Goal: Use online tool/utility: Utilize a website feature to perform a specific function

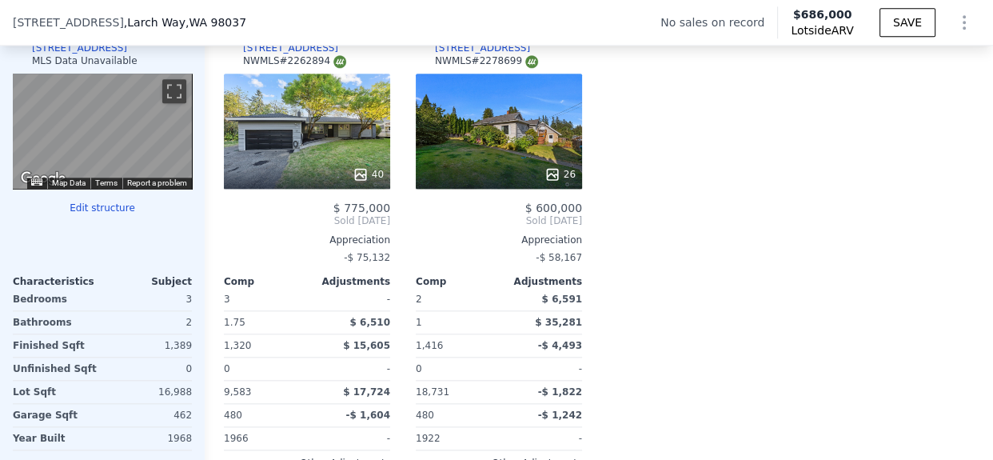
scroll to position [1591, 0]
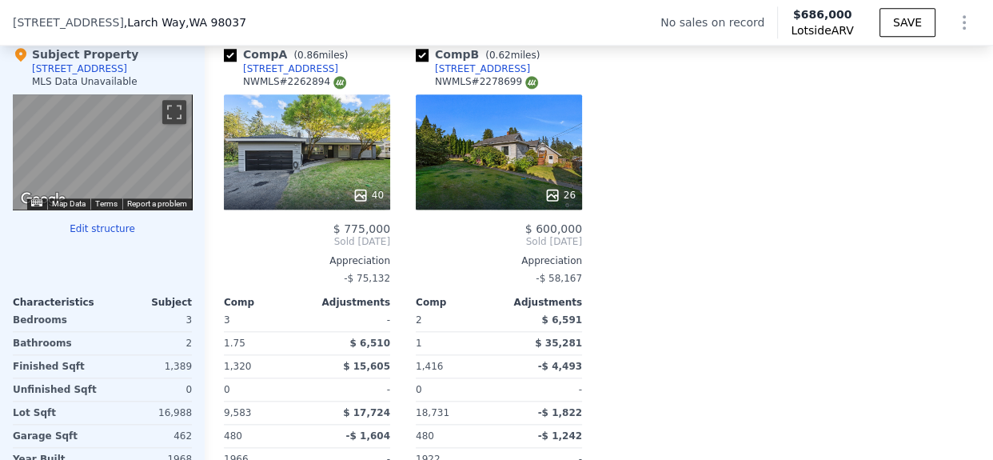
click at [310, 203] on div "40" at bounding box center [307, 195] width 153 height 16
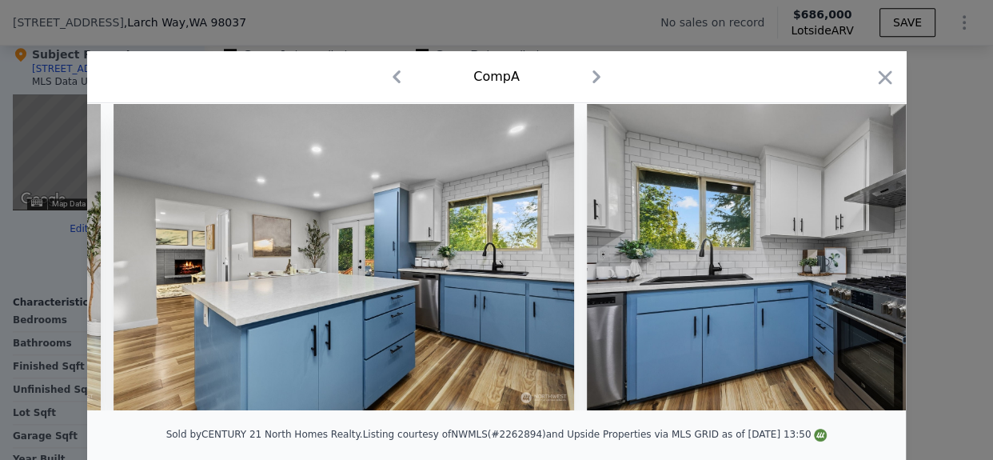
scroll to position [0, 5228]
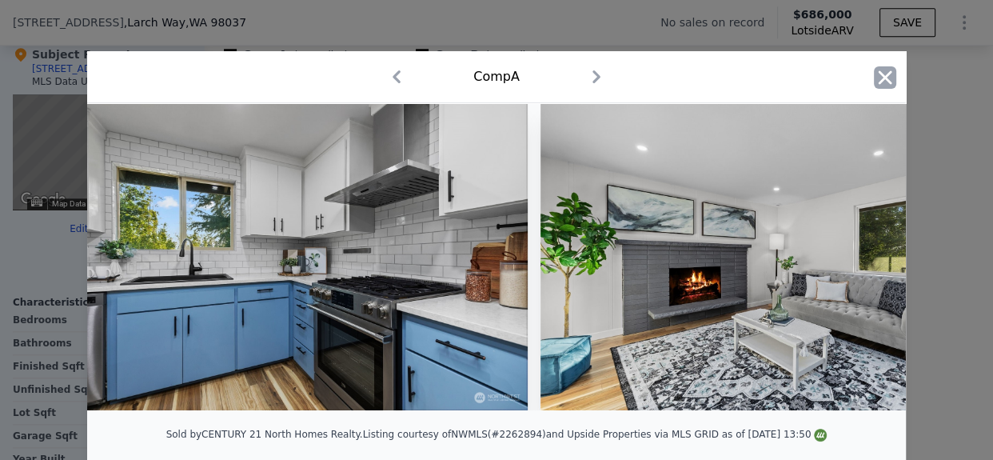
click at [880, 79] on icon "button" at bounding box center [886, 77] width 14 height 14
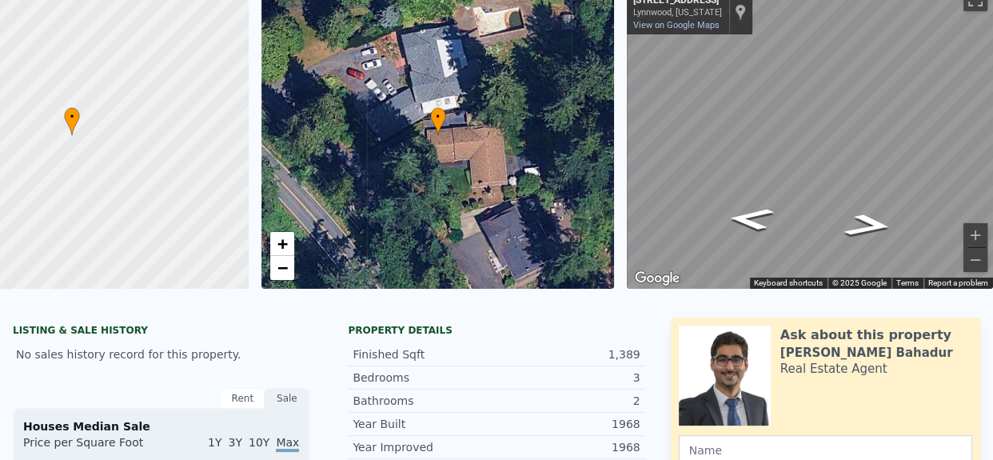
scroll to position [6, 0]
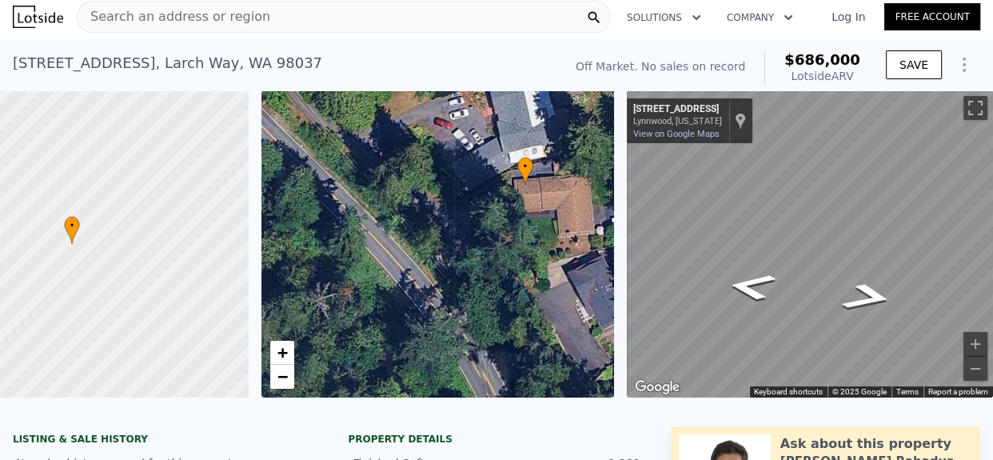
drag, startPoint x: 312, startPoint y: 323, endPoint x: 399, endPoint y: 264, distance: 105.3
click at [399, 264] on div "• + −" at bounding box center [437, 243] width 353 height 307
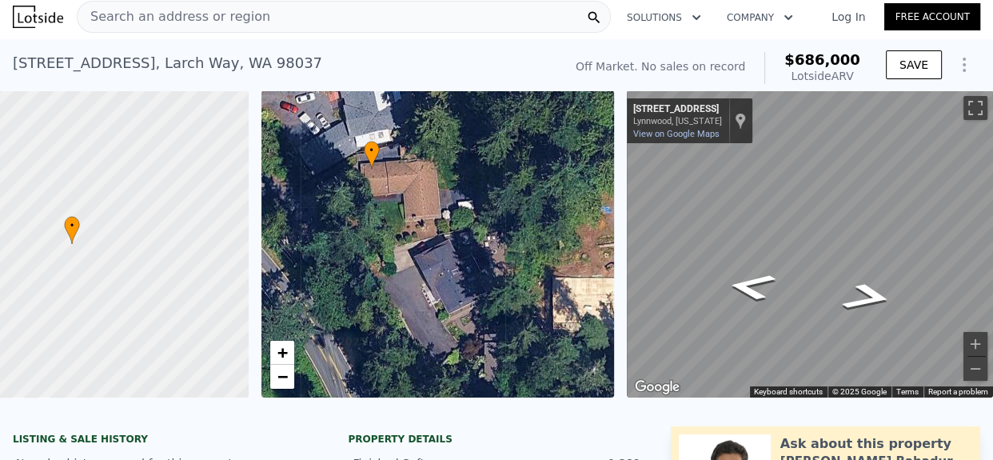
drag, startPoint x: 458, startPoint y: 317, endPoint x: 314, endPoint y: 311, distance: 144.0
click at [304, 301] on div "• + −" at bounding box center [437, 243] width 353 height 307
click at [277, 377] on span "−" at bounding box center [282, 376] width 10 height 20
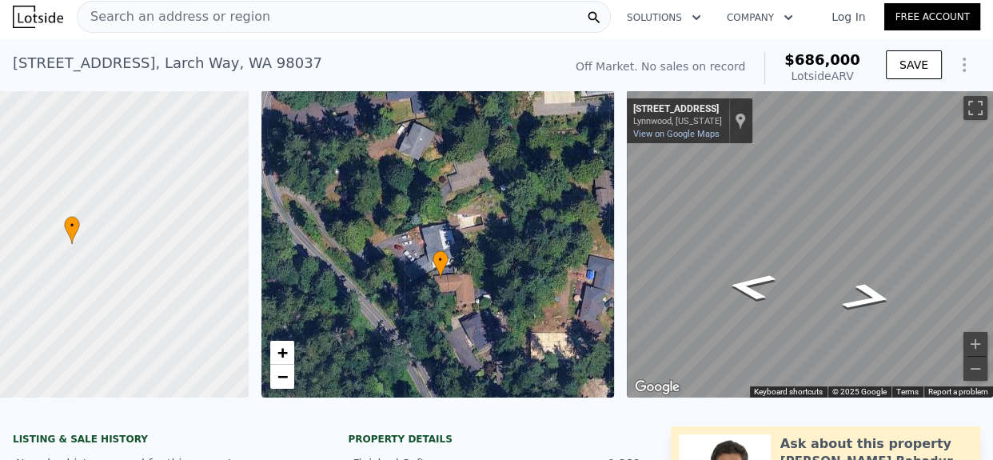
drag, startPoint x: 408, startPoint y: 273, endPoint x: 447, endPoint y: 349, distance: 86.2
click at [447, 349] on div "• + −" at bounding box center [437, 243] width 353 height 307
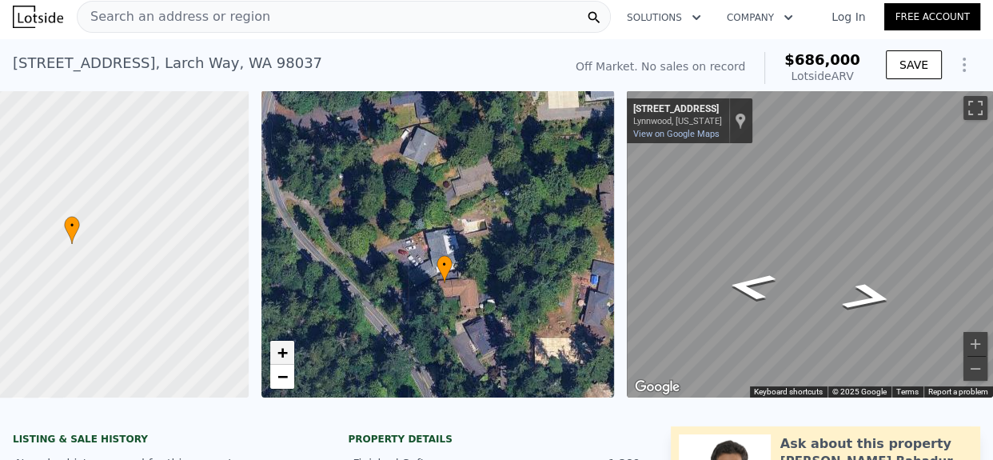
click at [277, 353] on span "+" at bounding box center [282, 352] width 10 height 20
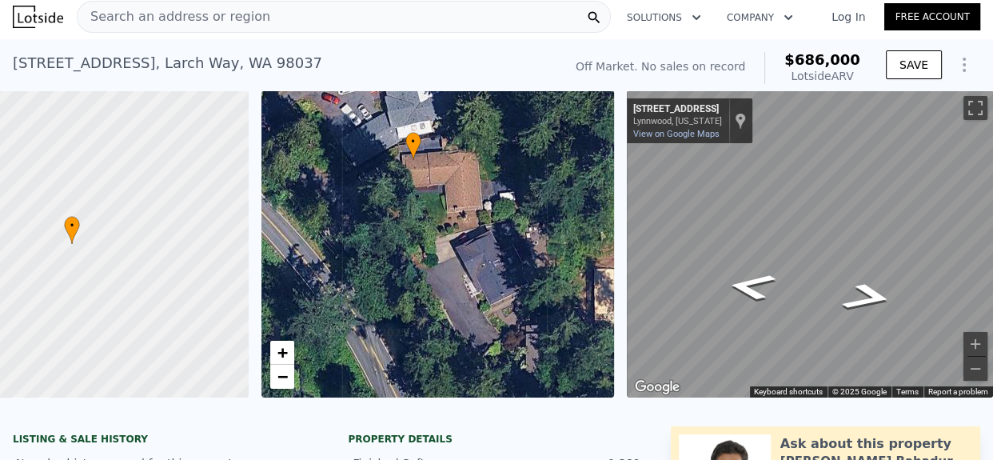
drag, startPoint x: 407, startPoint y: 328, endPoint x: 370, endPoint y: 166, distance: 166.4
click at [370, 166] on div "• + −" at bounding box center [437, 243] width 353 height 307
click at [991, 217] on div "Search an address or region Solutions Company Open main menu Log In Free Accoun…" at bounding box center [496, 230] width 993 height 460
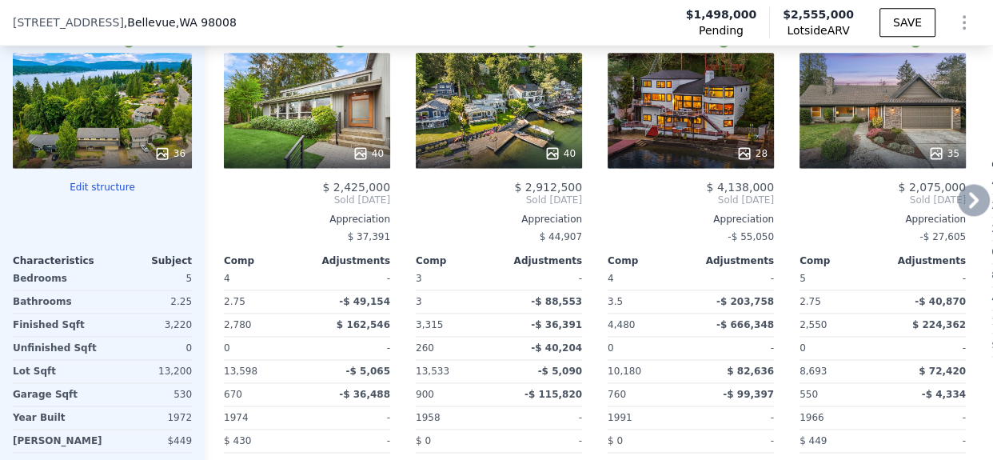
scroll to position [1889, 0]
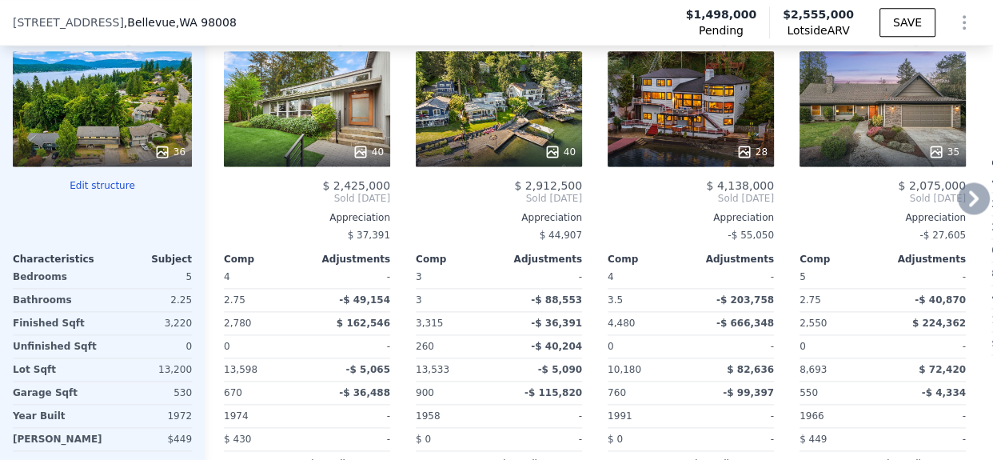
click at [354, 128] on div "40" at bounding box center [307, 108] width 166 height 115
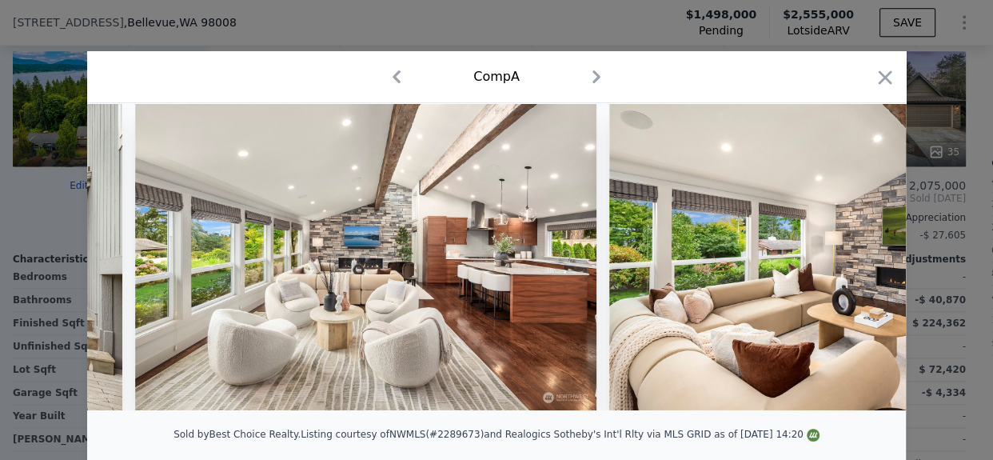
scroll to position [0, 784]
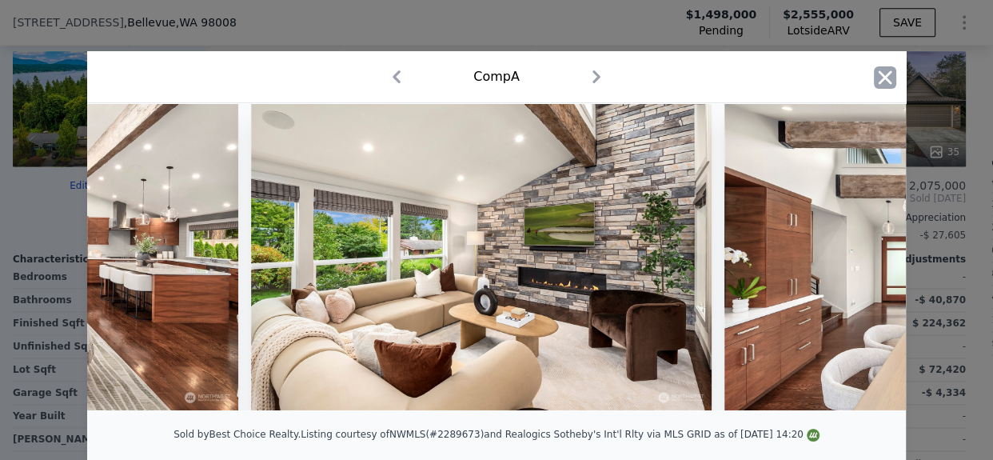
click at [875, 83] on icon "button" at bounding box center [885, 77] width 22 height 22
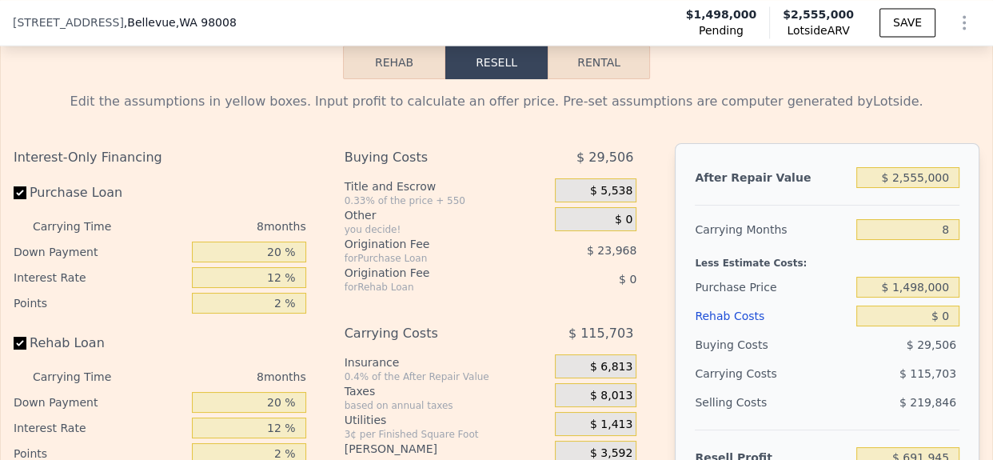
scroll to position [2525, 0]
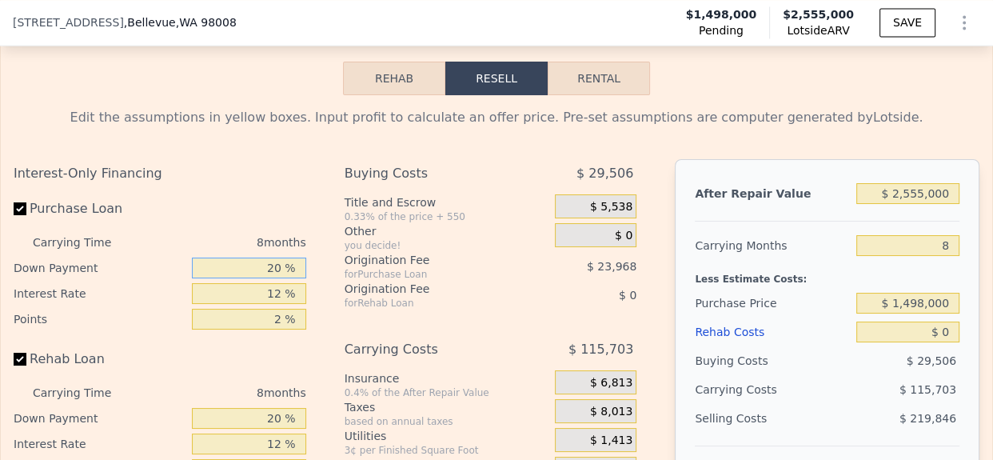
click at [253, 278] on input "20 %" at bounding box center [249, 267] width 114 height 21
type input "10 %"
type input "$ 676,965"
type input "10 %"
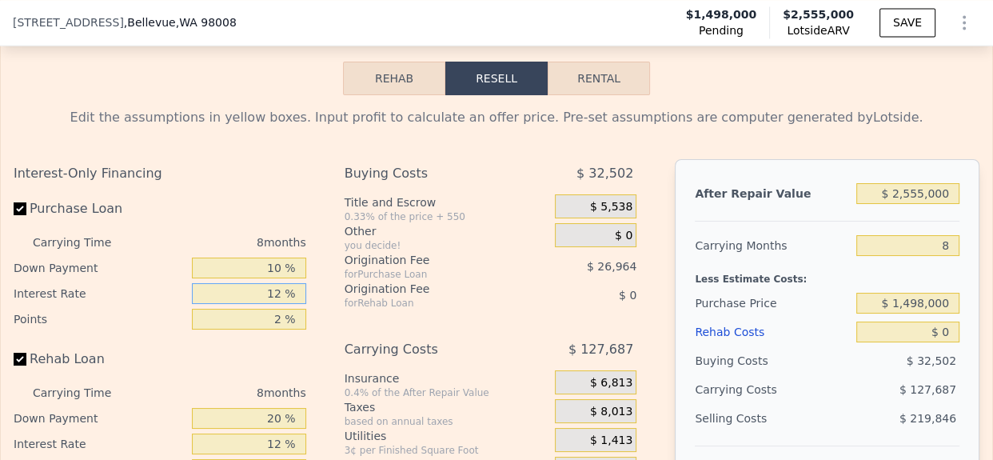
click at [269, 304] on input "12 %" at bounding box center [249, 293] width 114 height 21
type input "10 %"
type input "$ 694,941"
type input "10 %"
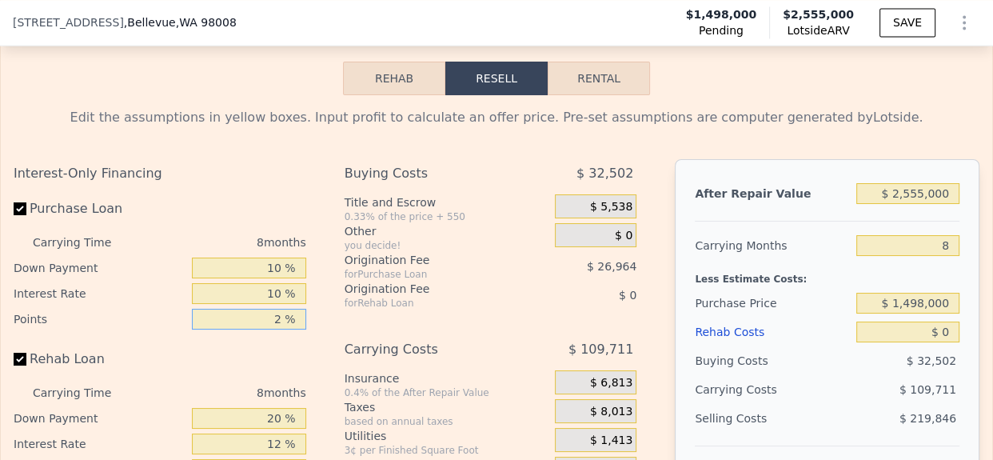
click at [264, 329] on input "2 %" at bounding box center [249, 319] width 114 height 21
type input "1.2 %"
type input "$ 705,727"
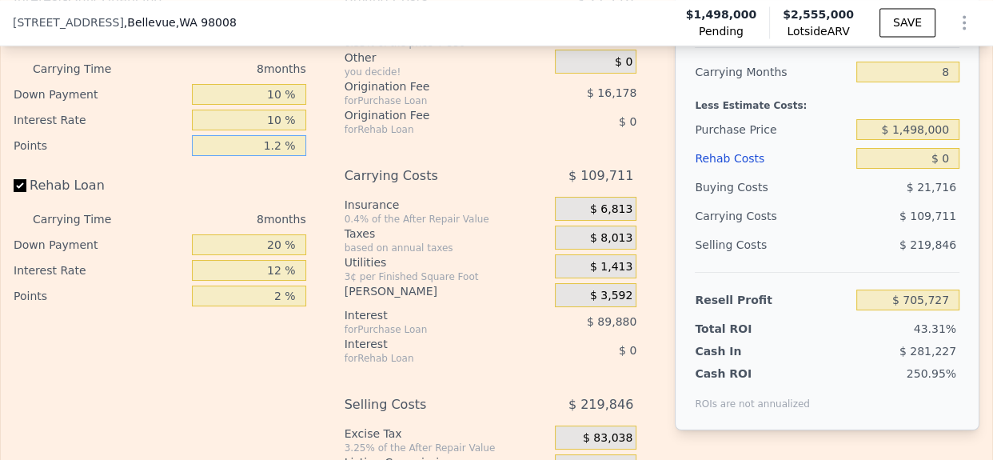
scroll to position [2710, 0]
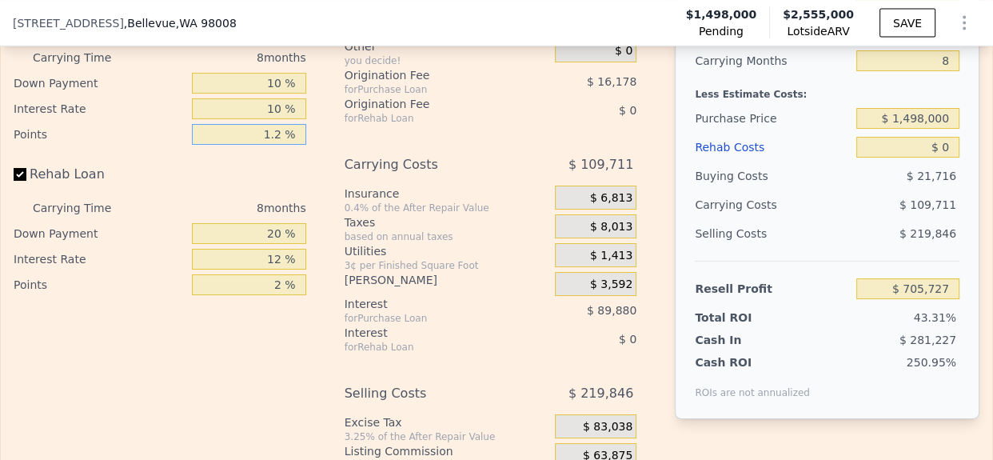
type input "1.2 %"
click at [265, 244] on input "20 %" at bounding box center [249, 233] width 114 height 21
type input "10 %"
click at [269, 269] on input "12 %" at bounding box center [249, 259] width 114 height 21
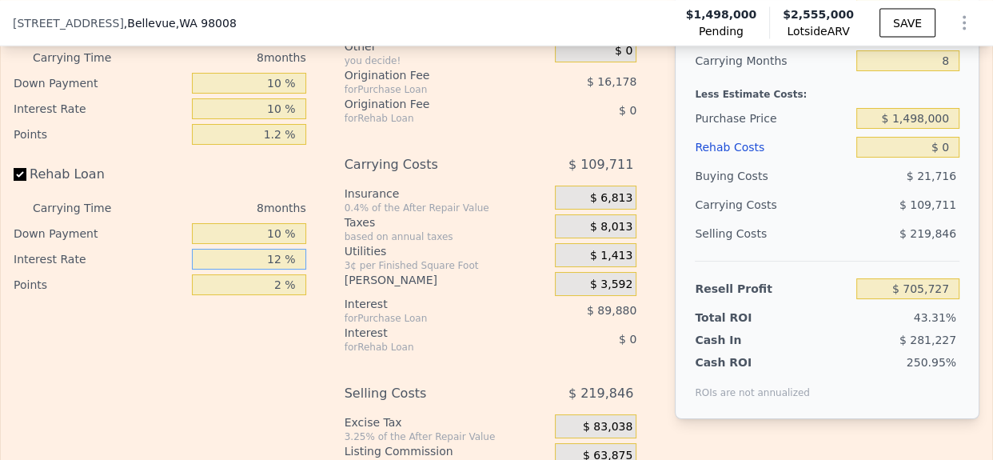
click at [269, 269] on input "12 %" at bounding box center [249, 259] width 114 height 21
type input "10 %"
click at [266, 295] on input "2 %" at bounding box center [249, 284] width 114 height 21
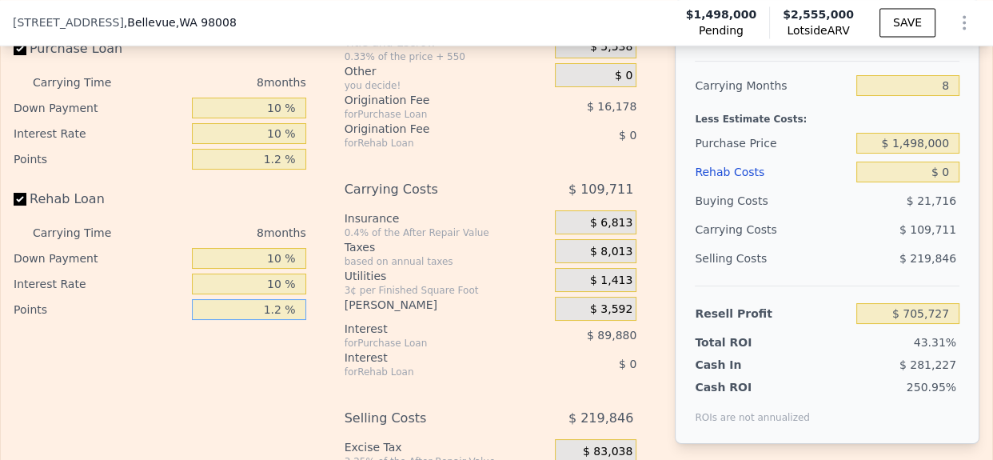
scroll to position [2680, 0]
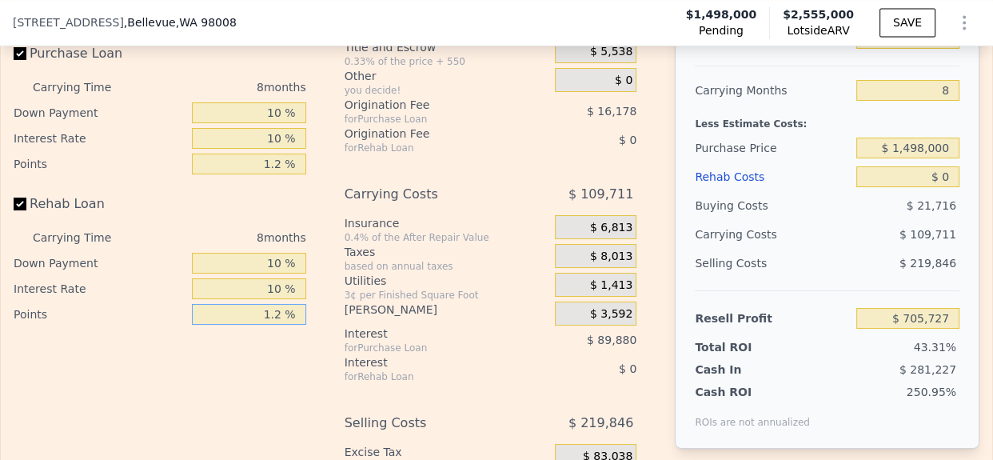
type input "1.2 %"
click at [920, 158] on input "$ 1,498,000" at bounding box center [907, 148] width 103 height 21
type input "$ 1,450,000"
click at [934, 187] on input "$ 0" at bounding box center [907, 176] width 103 height 21
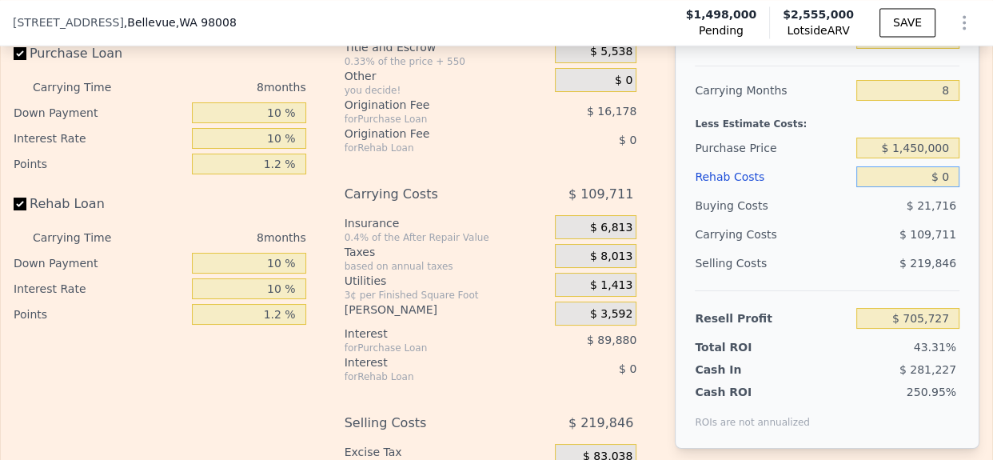
click at [934, 187] on input "$ 0" at bounding box center [907, 176] width 103 height 21
type input "$ 757,284"
type input "$ 150,000"
type input "$ 596,664"
type input "$ 150,000"
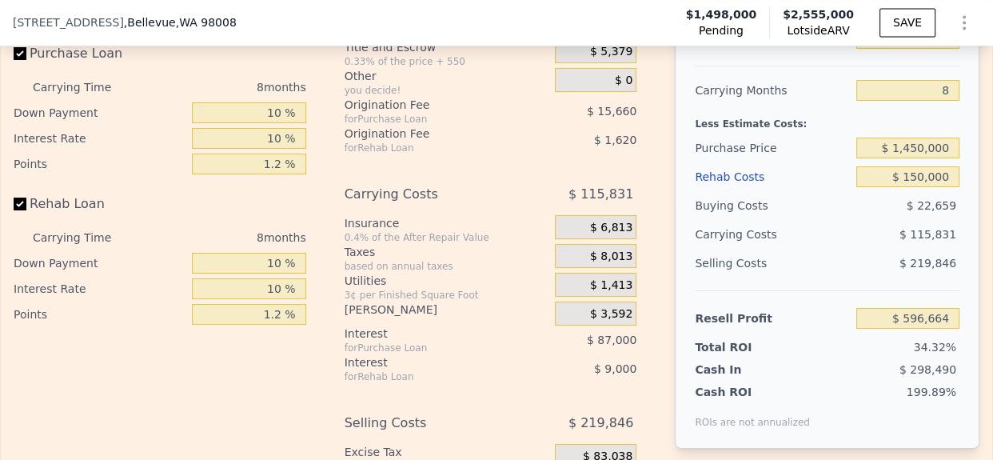
click at [949, 260] on div "After Repair Value $ 2,555,000 Carrying Months 8 Less Estimate Costs: Purchase …" at bounding box center [827, 226] width 305 height 445
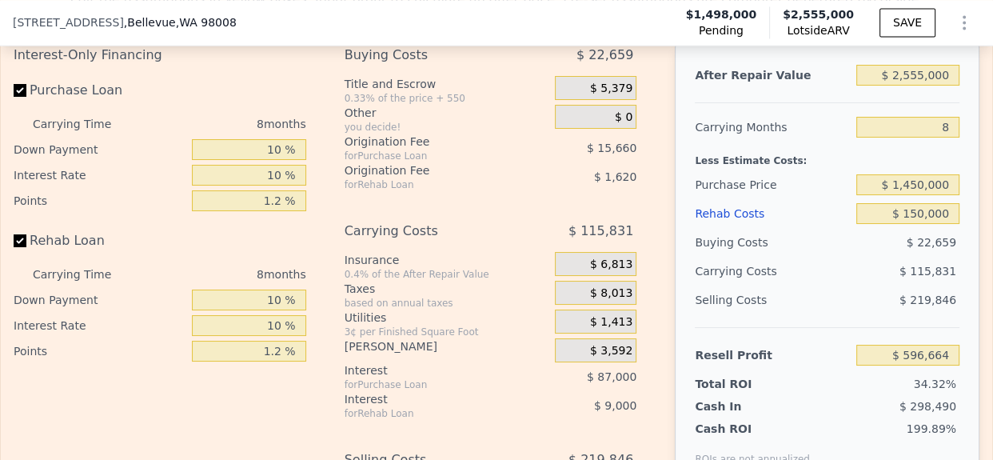
scroll to position [2628, 0]
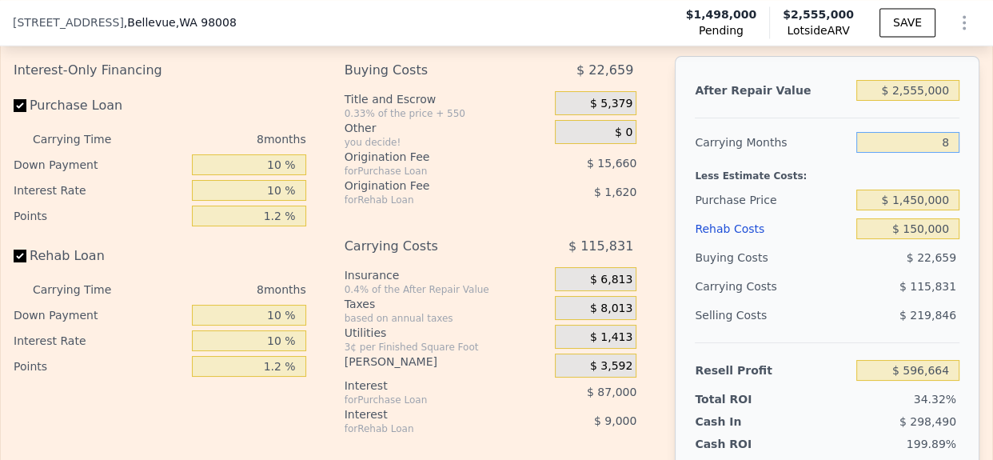
click at [938, 153] on input "8" at bounding box center [907, 142] width 103 height 21
type input "5"
type input "$ 640,101"
type input "5"
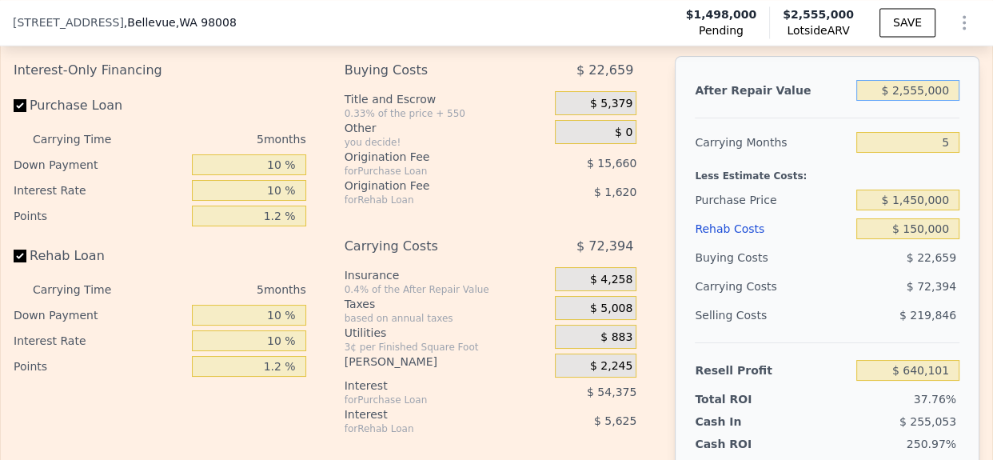
click at [916, 101] on input "$ 2,555,000" at bounding box center [907, 90] width 103 height 21
type input "$ 230,000"
type input "-$ 1,481,469"
type input "$ 2,300,000"
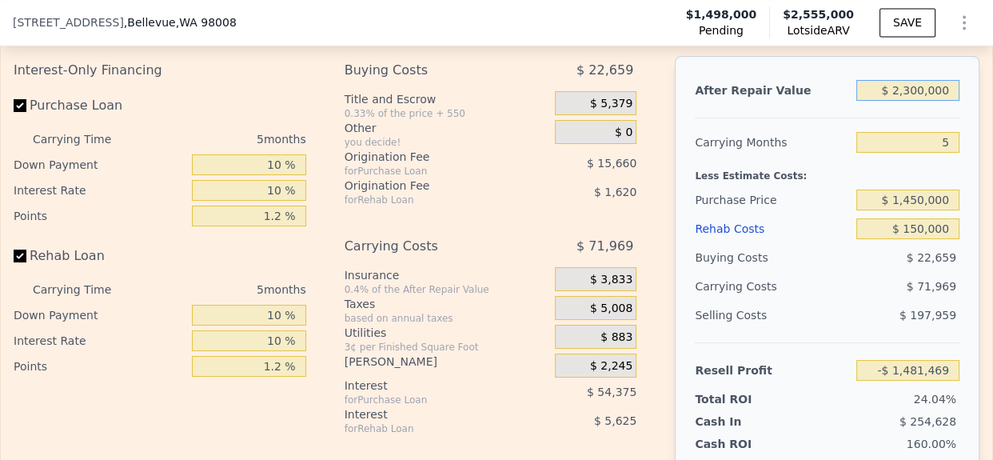
type input "$ 407,413"
click at [954, 166] on div "After Repair Value $ 2,300,000 Carrying Months 5 Less Estimate Costs: Purchase …" at bounding box center [827, 278] width 305 height 445
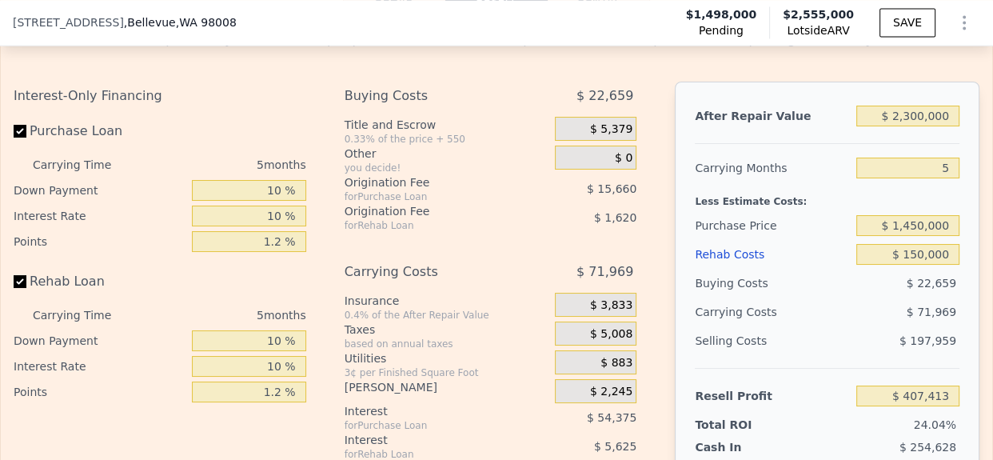
scroll to position [2597, 0]
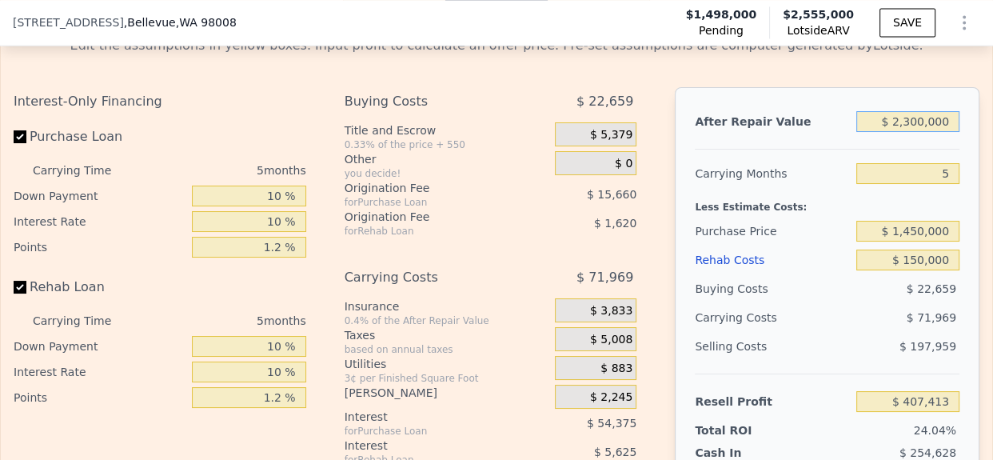
click at [913, 132] on input "$ 2,300,000" at bounding box center [907, 121] width 103 height 21
type input "$ 200,000"
type input "-$ 1,508,844"
type input "$ 2,000,000"
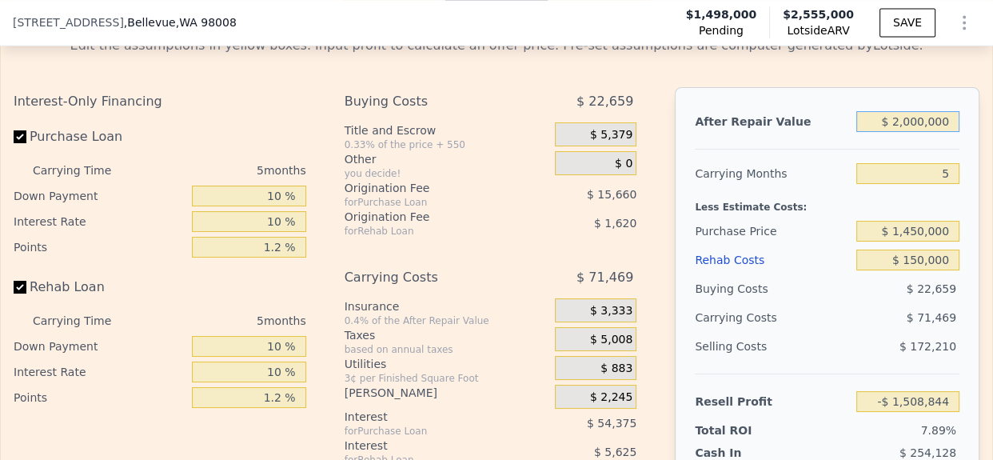
type input "$ 133,662"
click at [961, 271] on div "After Repair Value $ 2,000,000 Carrying Months 5 Less Estimate Costs: Purchase …" at bounding box center [827, 309] width 305 height 445
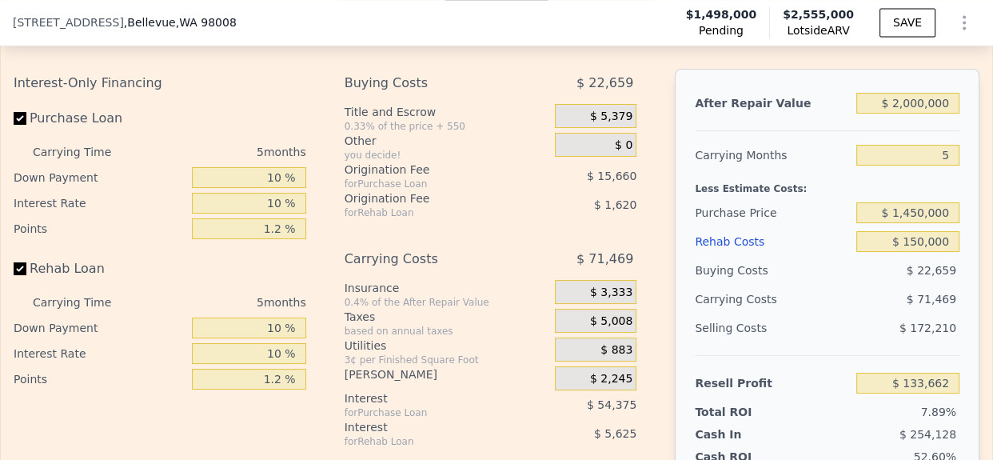
scroll to position [2615, 0]
click at [913, 114] on input "$ 2,000,000" at bounding box center [907, 104] width 103 height 21
type input "$ 2"
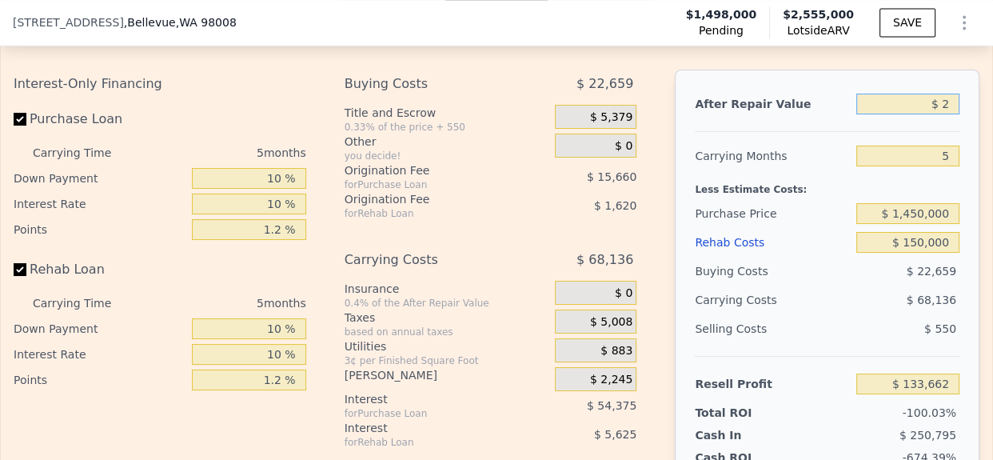
type input "-$ 1,691,343"
type input "$ 215"
type input "-$ 1,691,148"
type input "$ 2,150,000"
type input "$ 270,537"
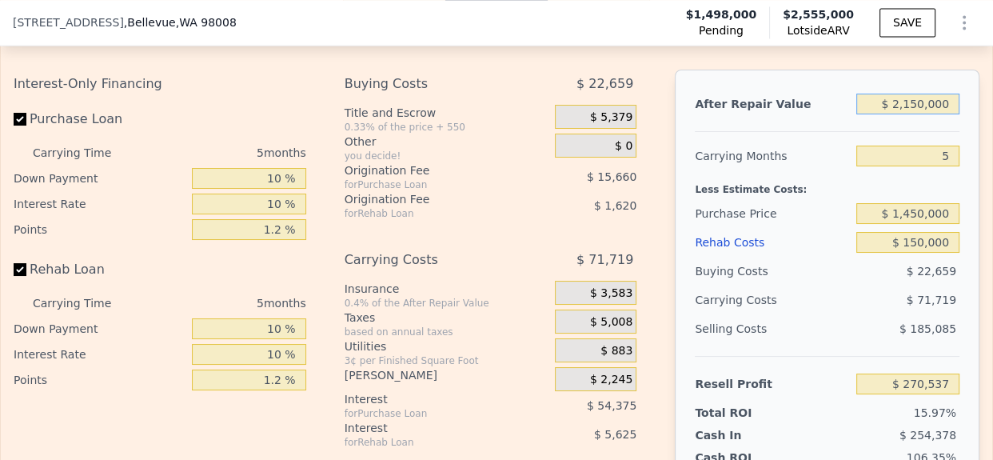
type input "$ 2,150,000"
click at [816, 257] on div "Rehab Costs" at bounding box center [772, 242] width 155 height 29
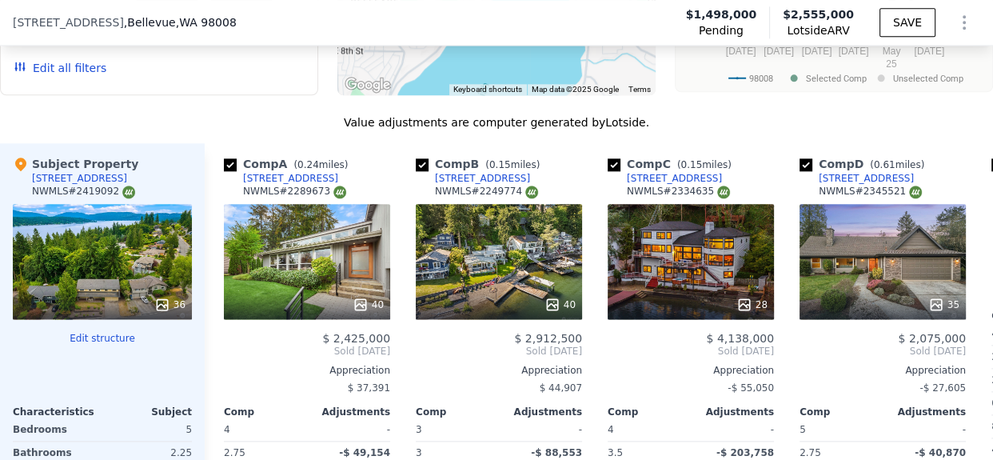
scroll to position [1735, 0]
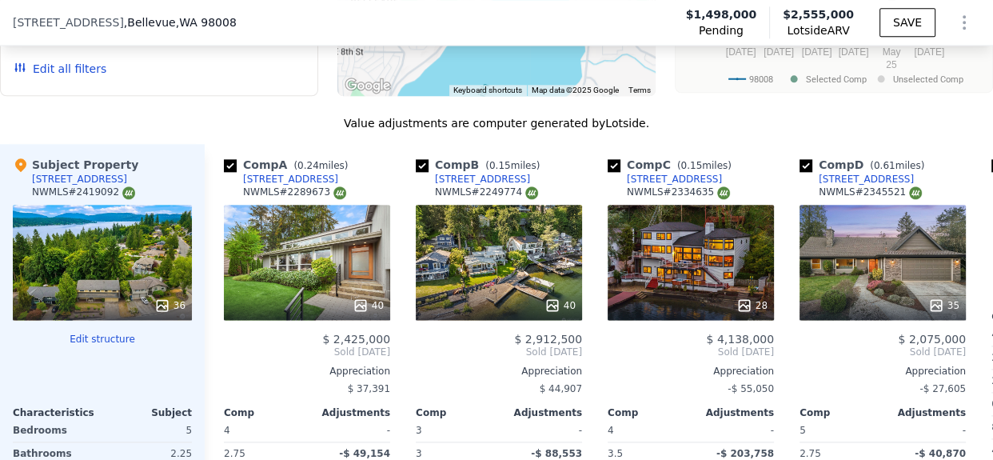
type input "$ 0"
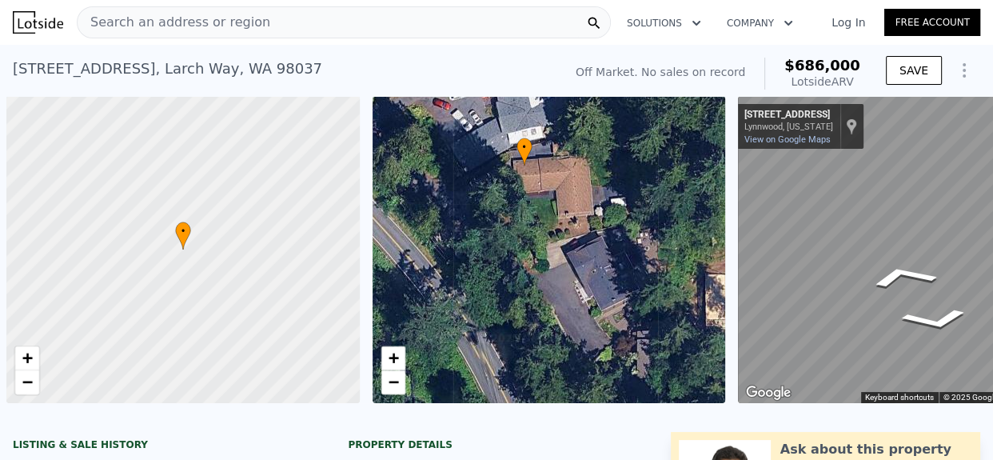
scroll to position [0, 123]
